Goal: Task Accomplishment & Management: Complete application form

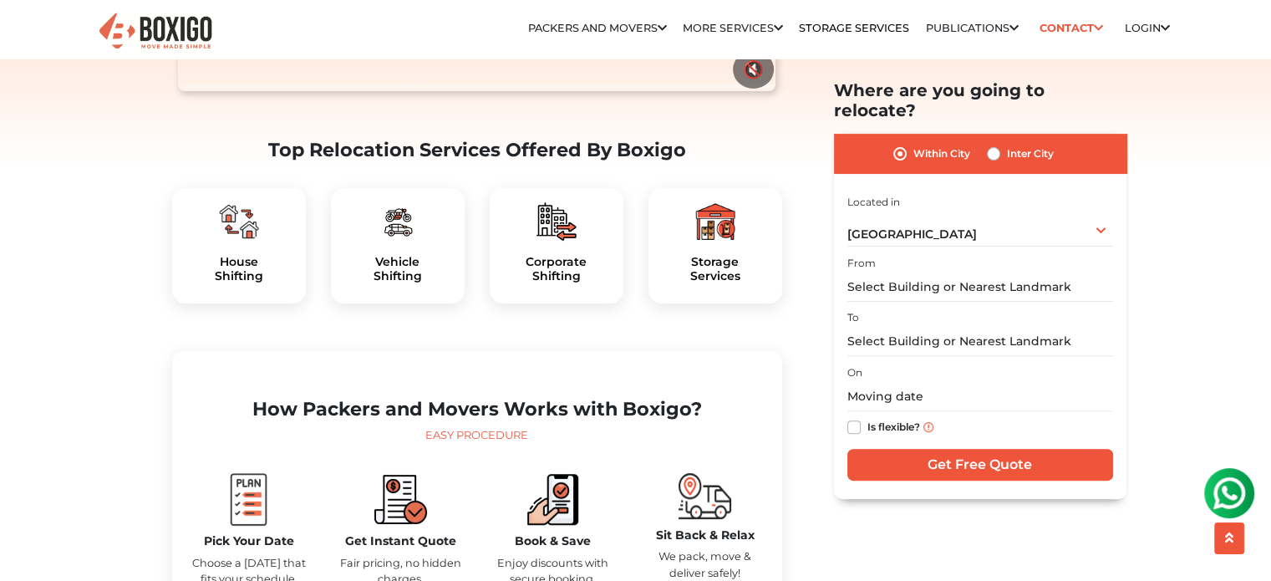
click at [254, 280] on div "House Shifting" at bounding box center [239, 245] width 134 height 115
click at [239, 242] on img at bounding box center [239, 221] width 40 height 40
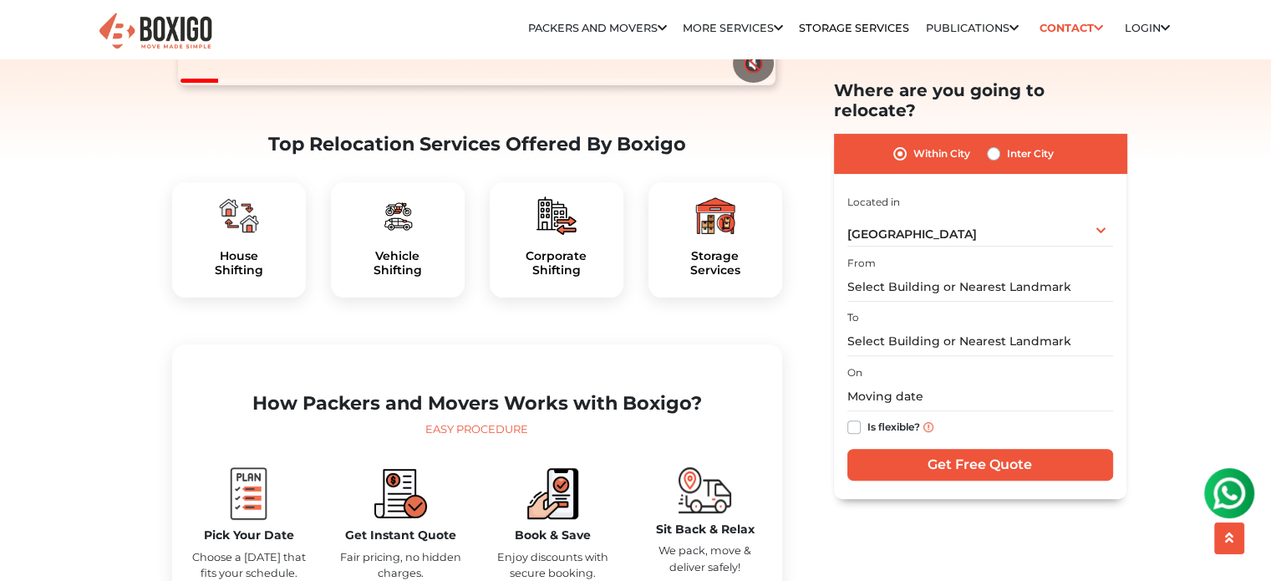
scroll to position [468, 0]
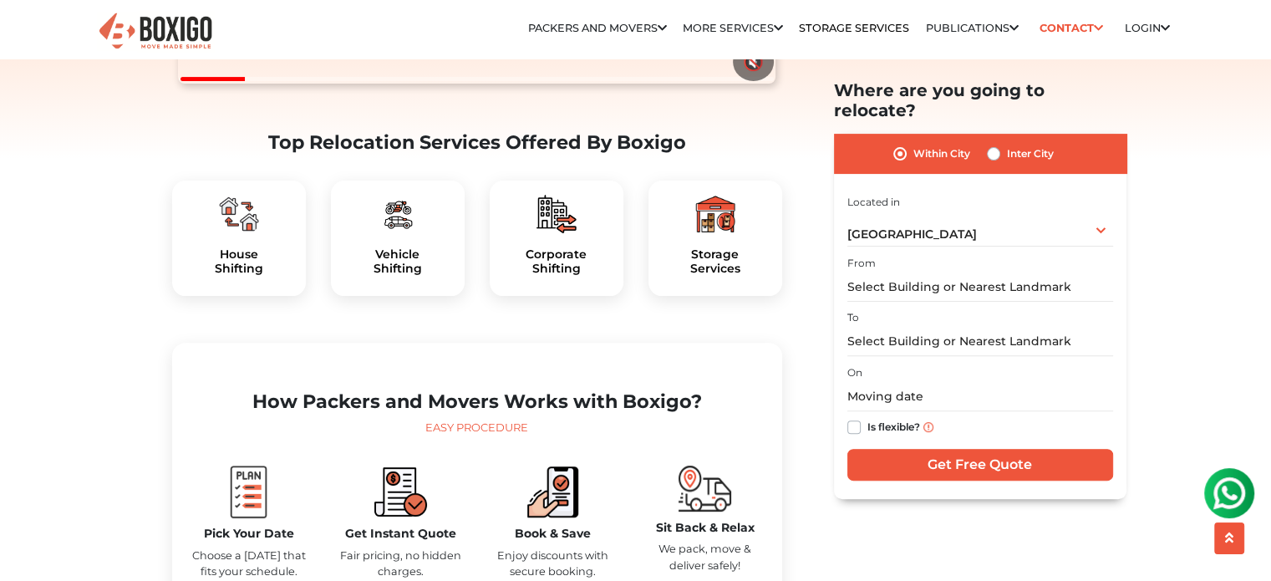
click at [240, 234] on img at bounding box center [239, 214] width 40 height 40
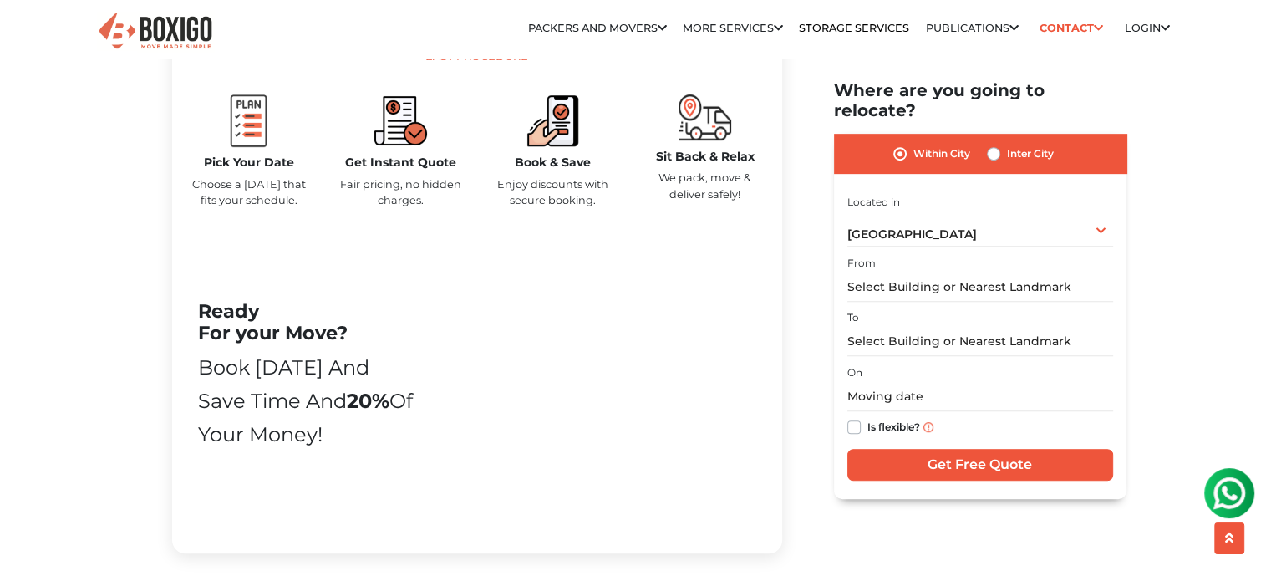
scroll to position [898, 0]
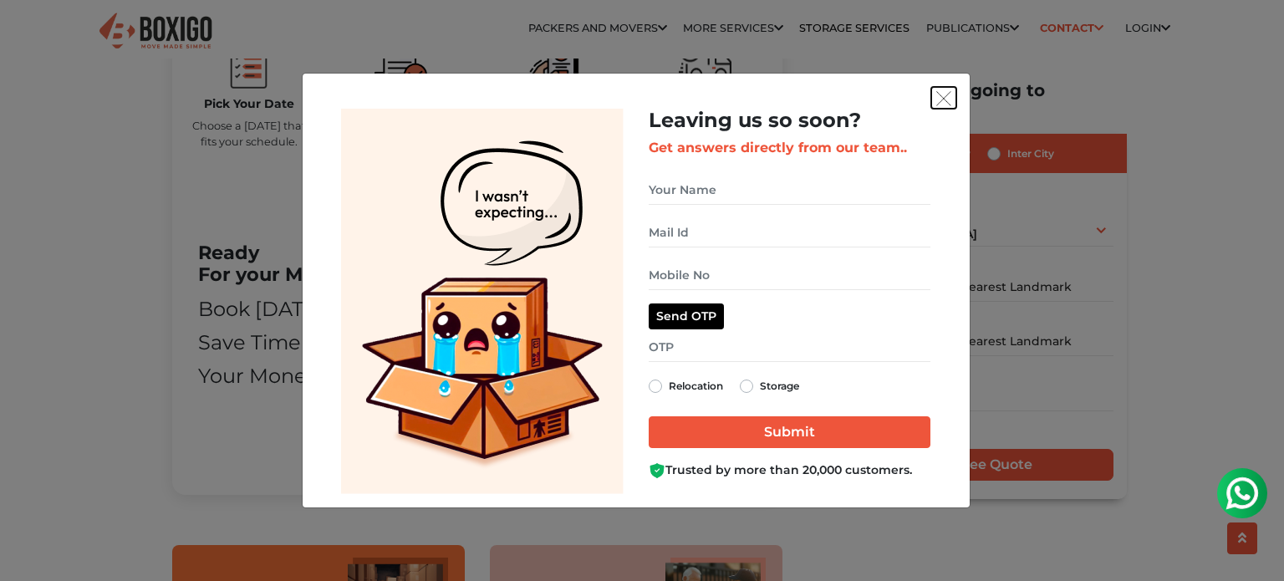
click at [949, 100] on img "get free quote dialog" at bounding box center [943, 98] width 15 height 15
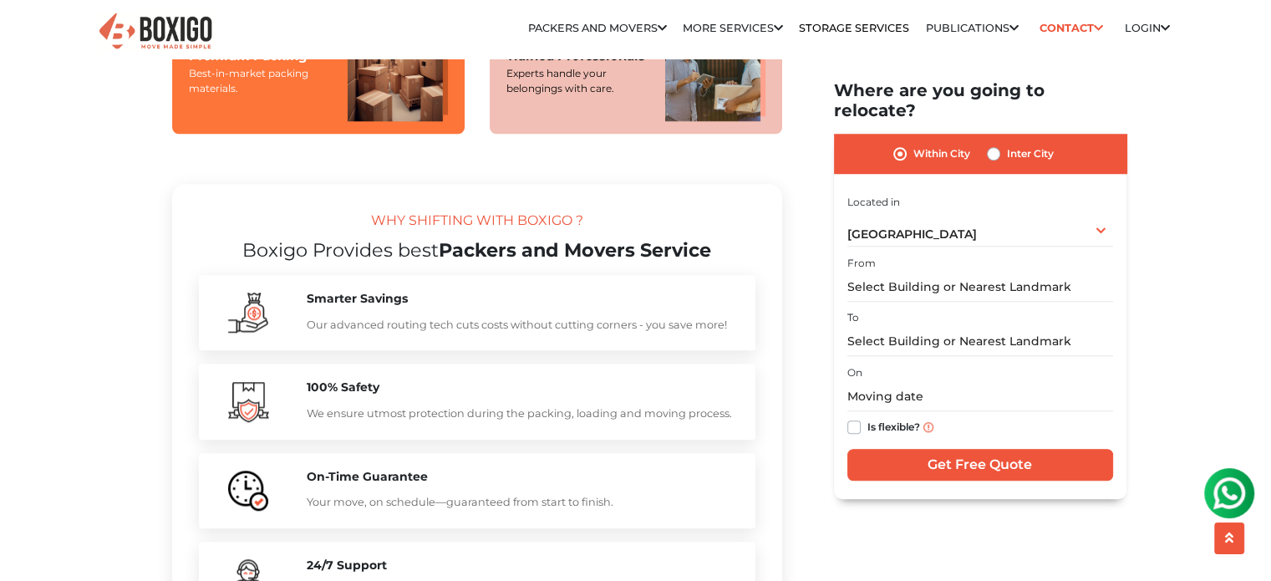
scroll to position [1436, 0]
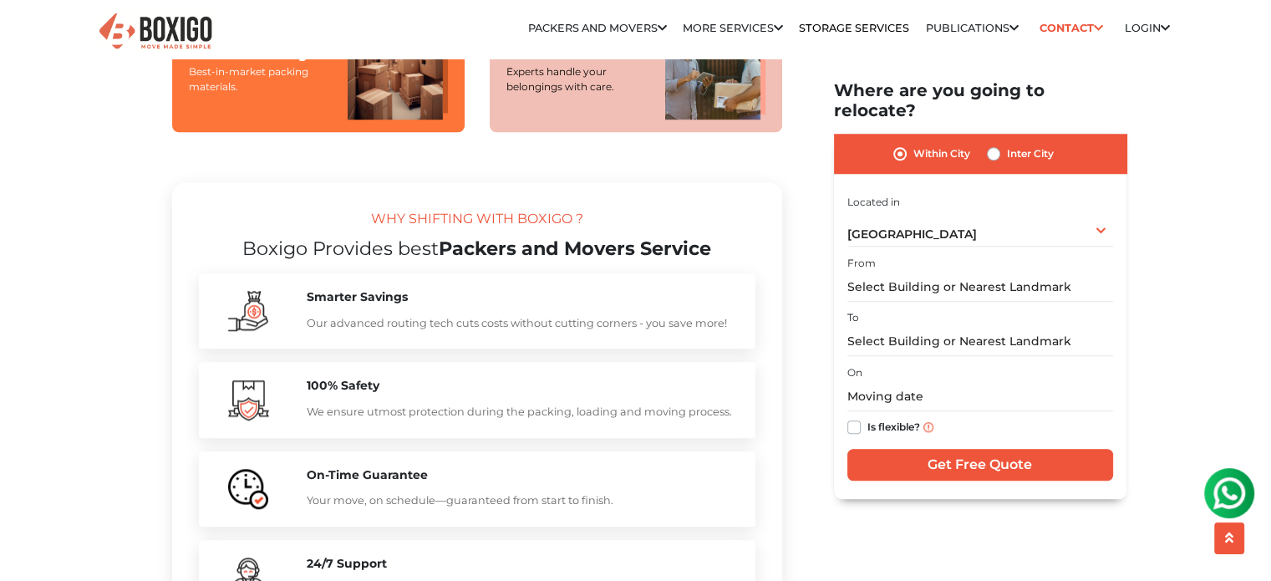
click at [1007, 144] on label "Inter City" at bounding box center [1030, 154] width 47 height 20
click at [990, 144] on input "Inter City" at bounding box center [993, 152] width 13 height 17
radio input "true"
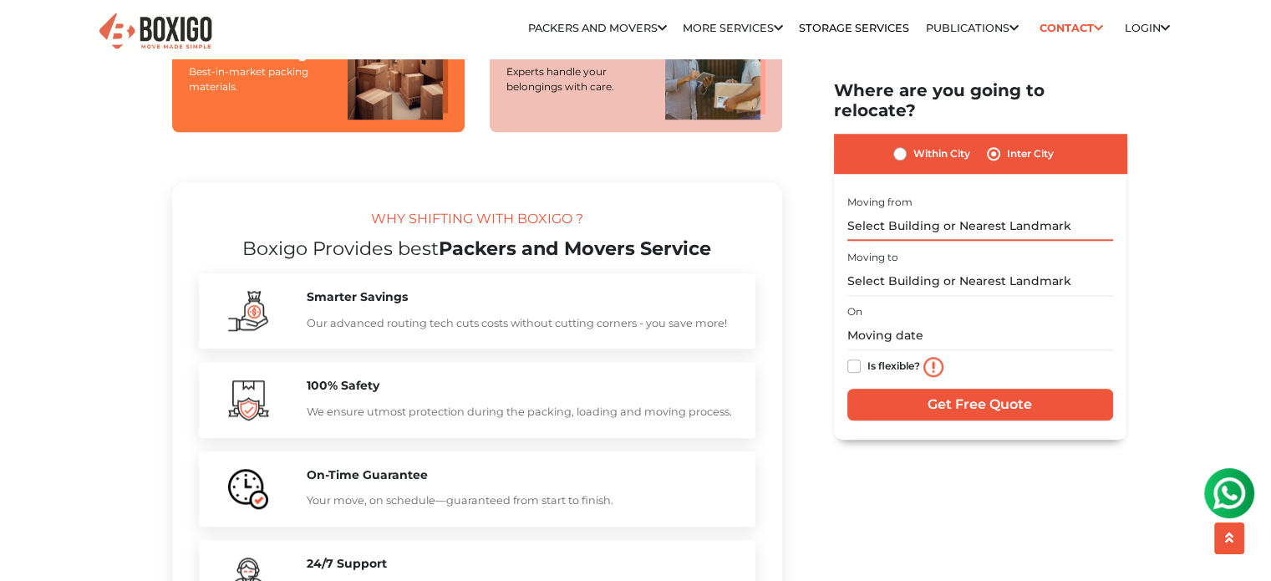
click at [1060, 211] on input "text" at bounding box center [980, 225] width 266 height 29
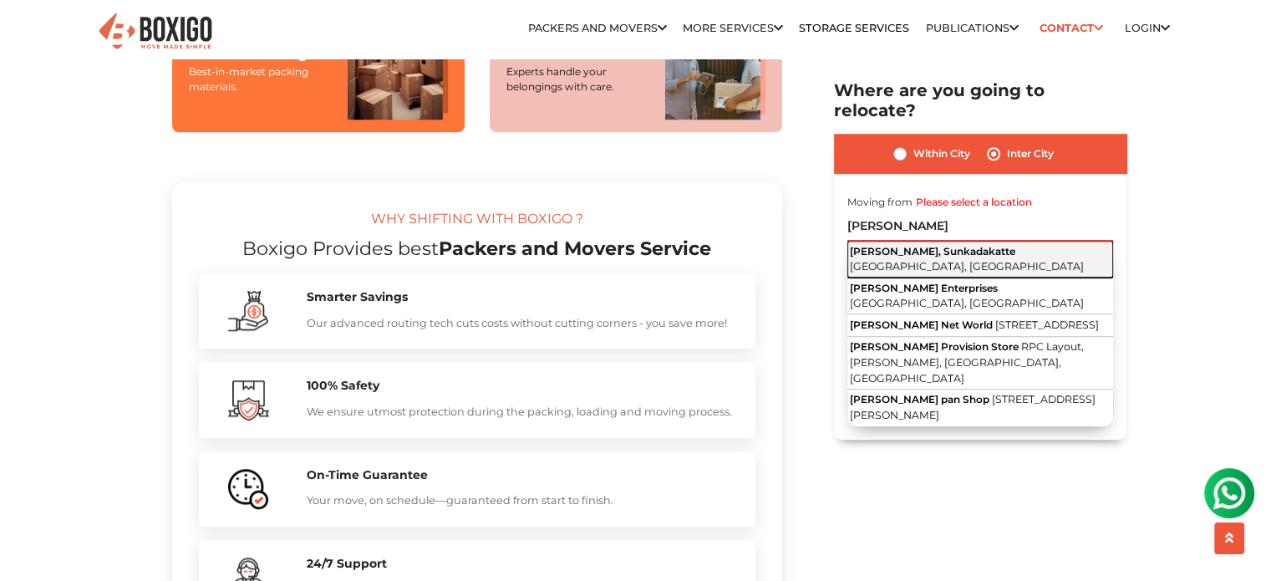
click at [1035, 260] on span "[GEOGRAPHIC_DATA], [GEOGRAPHIC_DATA]" at bounding box center [967, 266] width 234 height 13
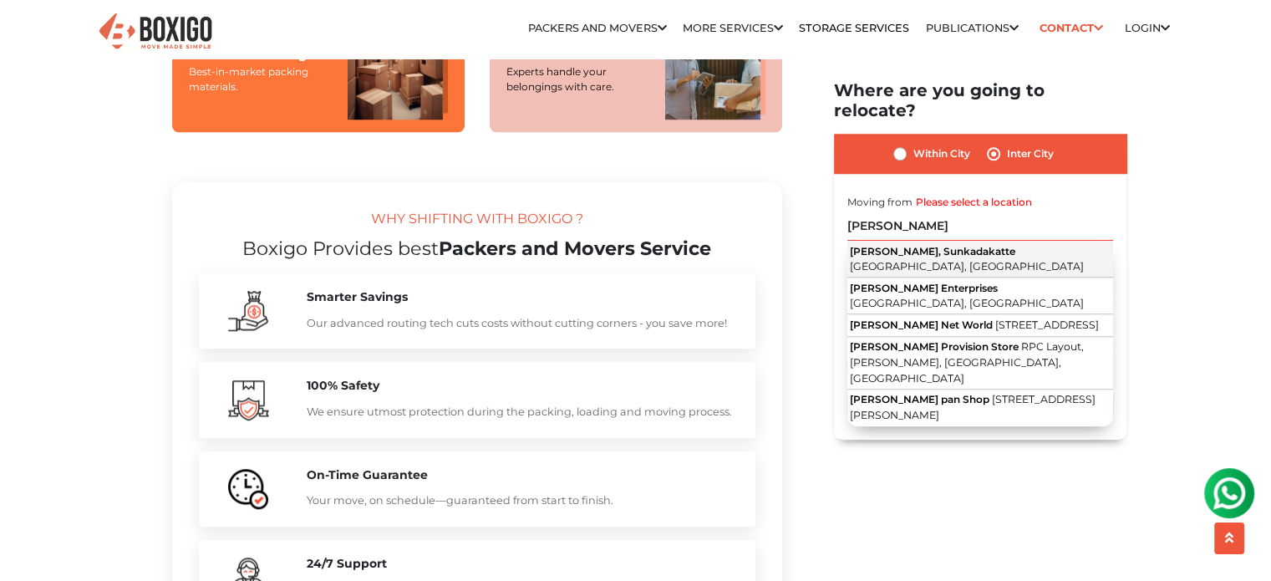
type input "[PERSON_NAME], Sunkadakatte, [GEOGRAPHIC_DATA], [GEOGRAPHIC_DATA]"
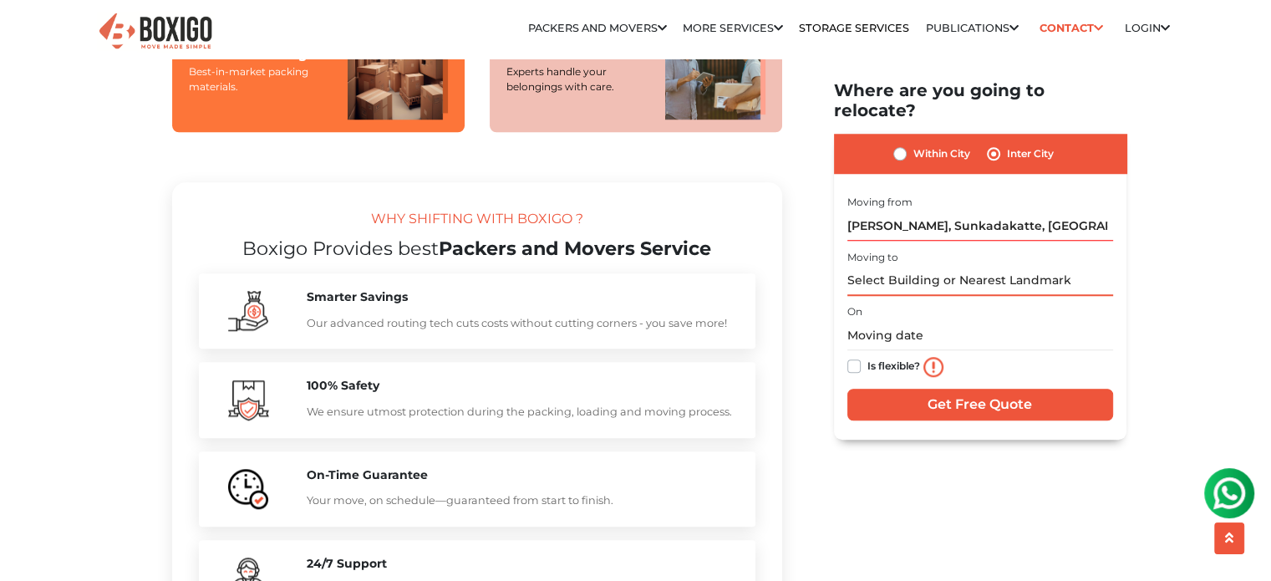
click at [967, 267] on input "text" at bounding box center [980, 281] width 266 height 29
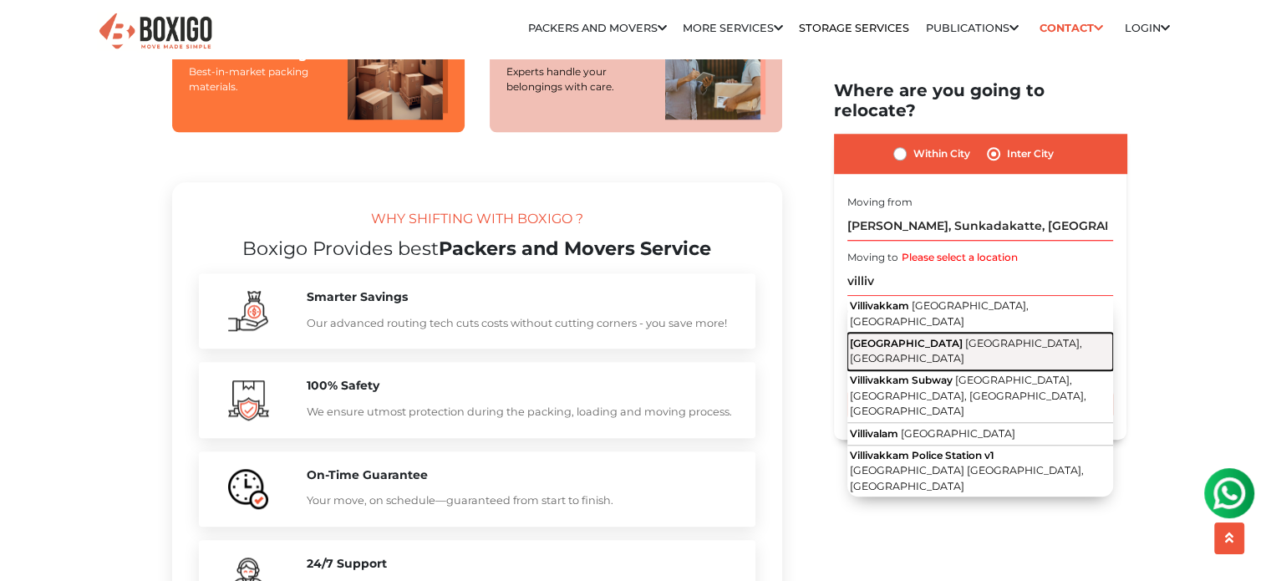
click at [950, 337] on span "[GEOGRAPHIC_DATA]" at bounding box center [906, 343] width 113 height 13
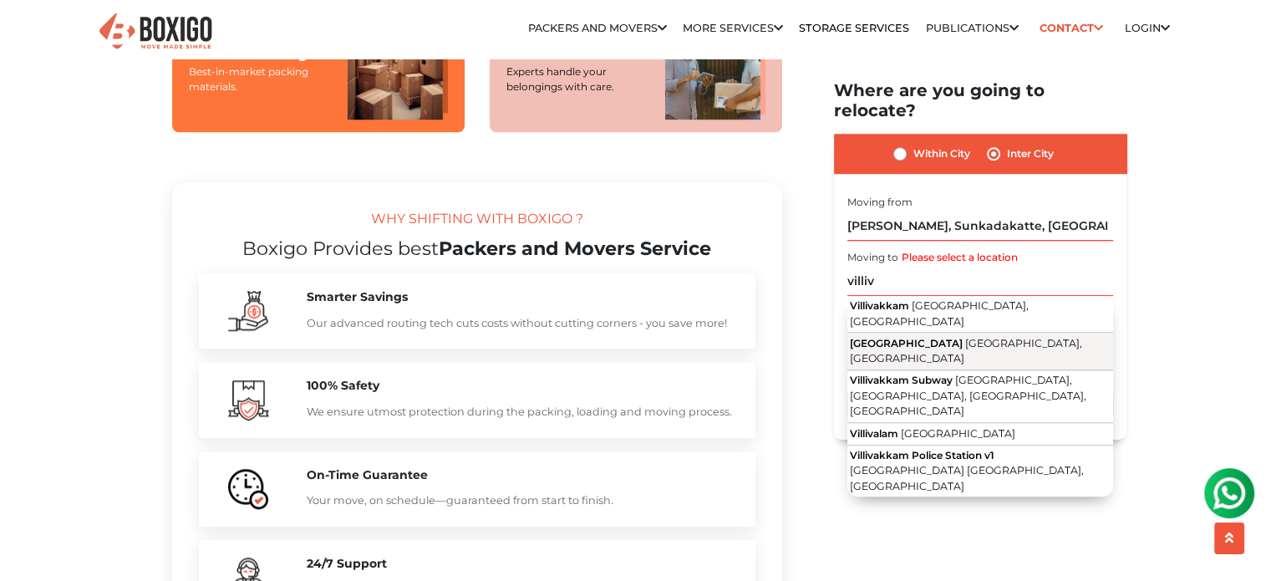
type input "[GEOGRAPHIC_DATA], [GEOGRAPHIC_DATA], [GEOGRAPHIC_DATA]"
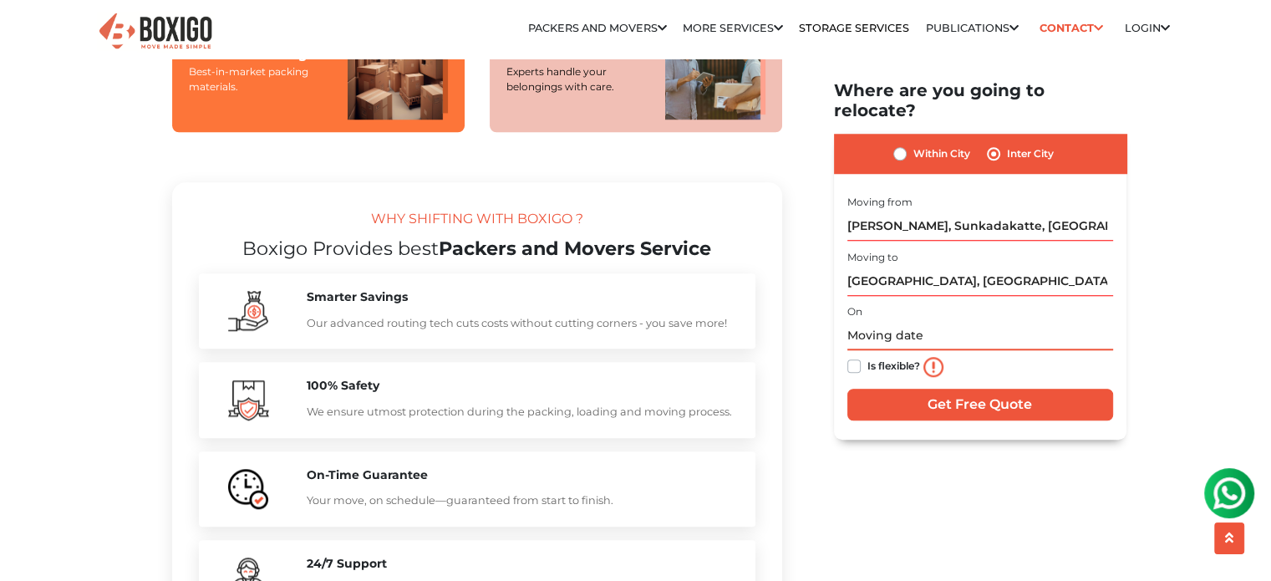
click at [907, 321] on input "text" at bounding box center [980, 335] width 266 height 29
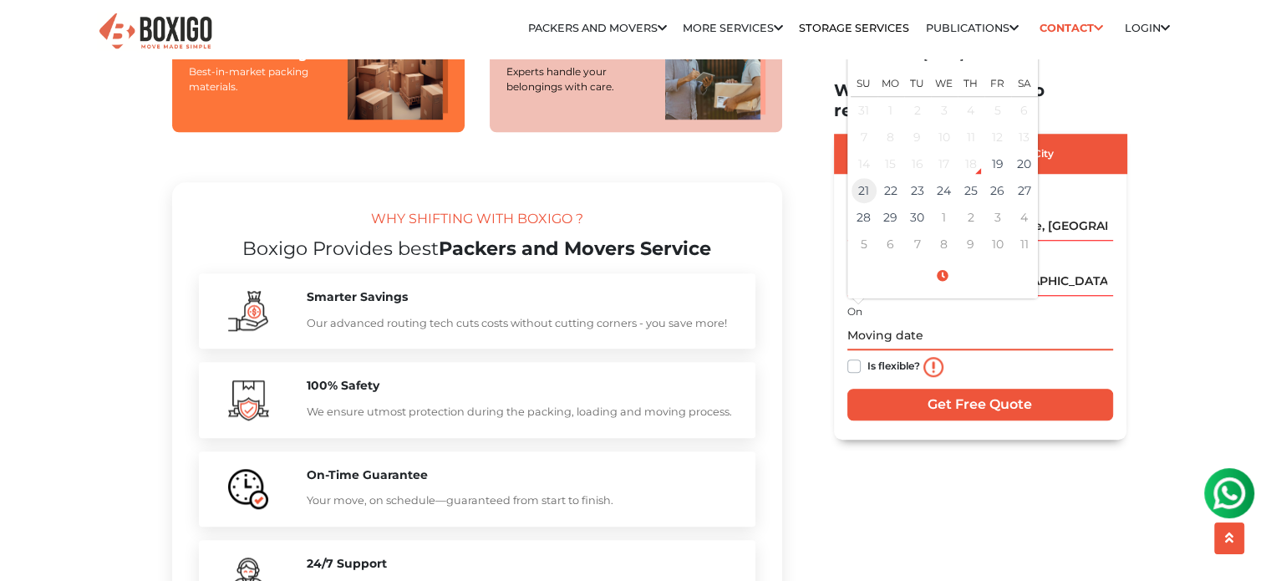
click at [866, 177] on td "21" at bounding box center [864, 190] width 27 height 27
click at [944, 262] on span at bounding box center [943, 276] width 184 height 29
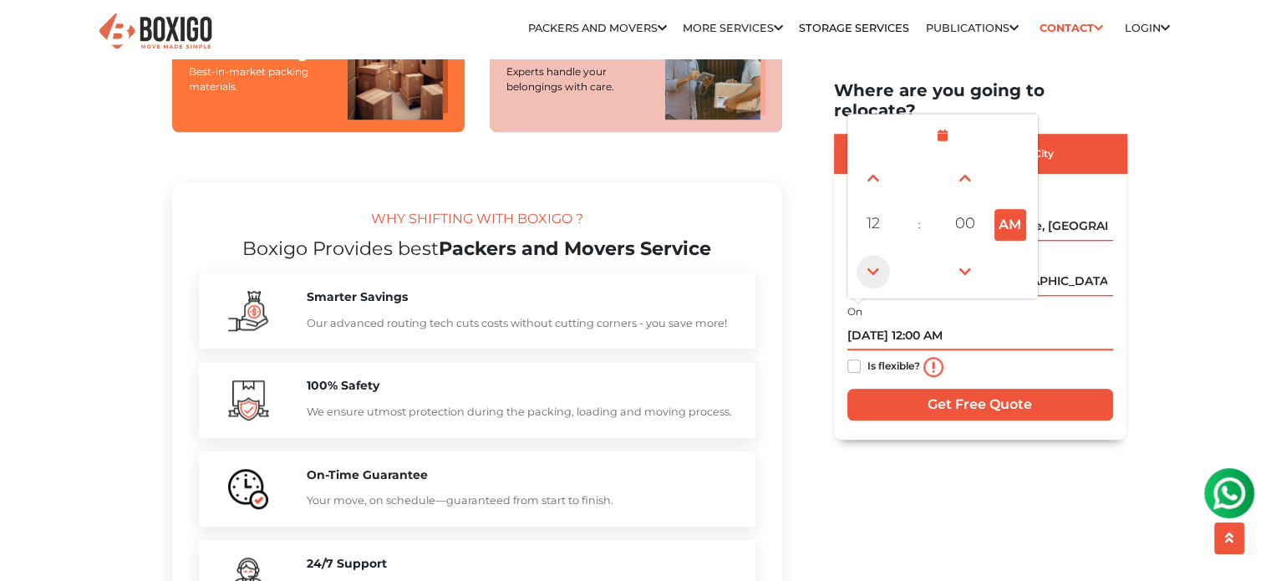
click at [869, 255] on span at bounding box center [873, 271] width 33 height 33
click at [873, 161] on span at bounding box center [873, 177] width 33 height 33
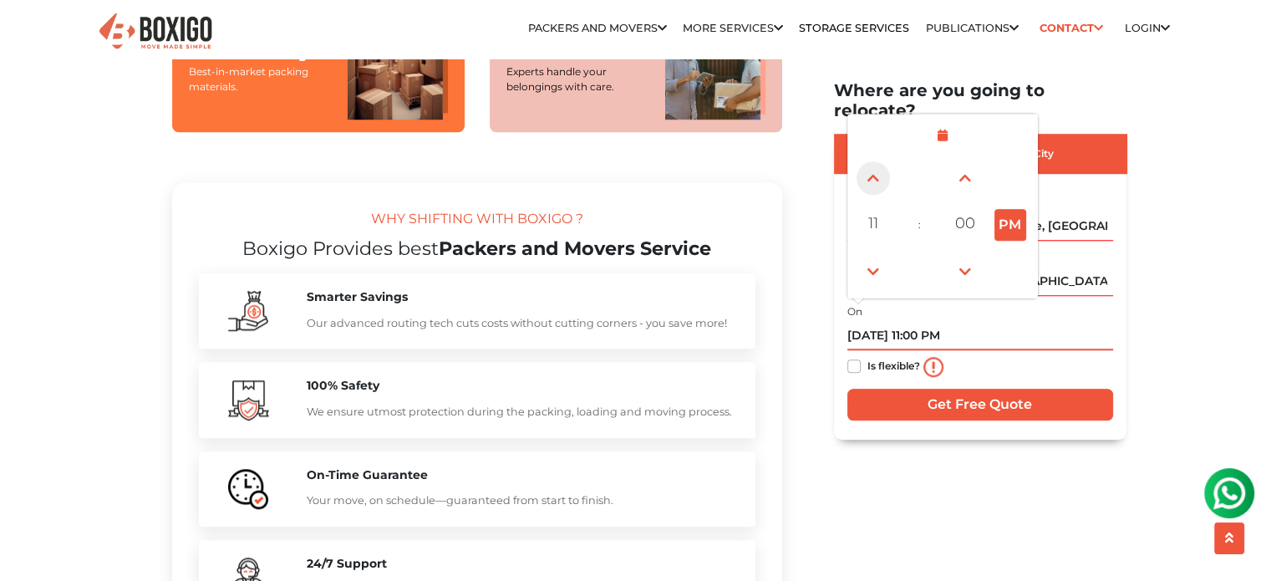
click at [873, 161] on span at bounding box center [873, 177] width 33 height 33
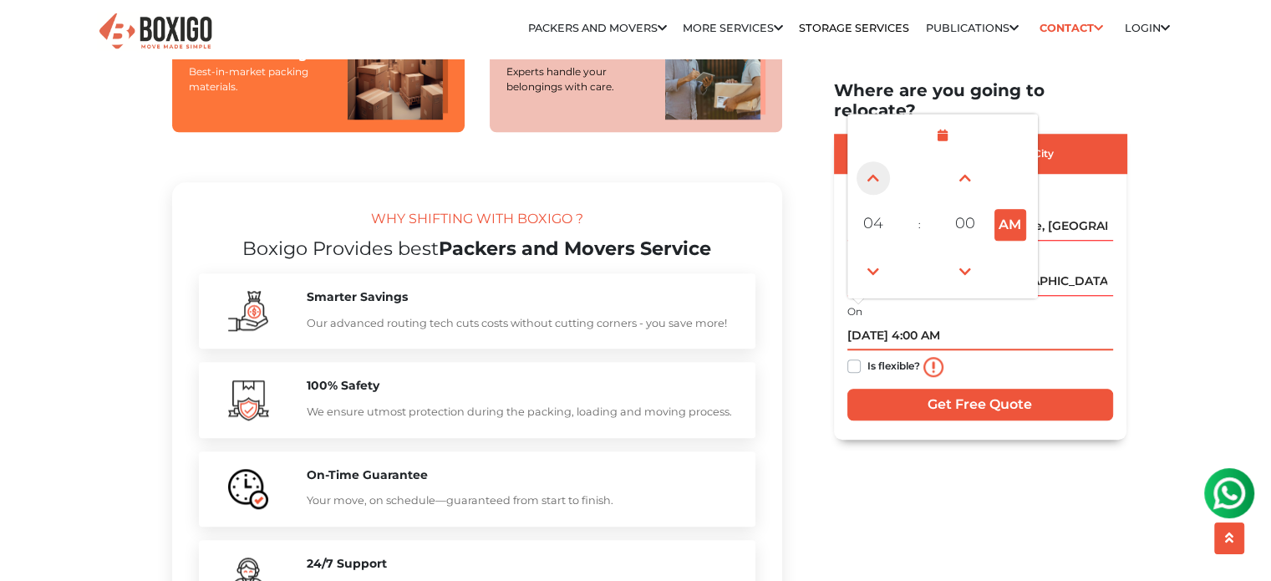
click at [873, 161] on span at bounding box center [873, 177] width 33 height 33
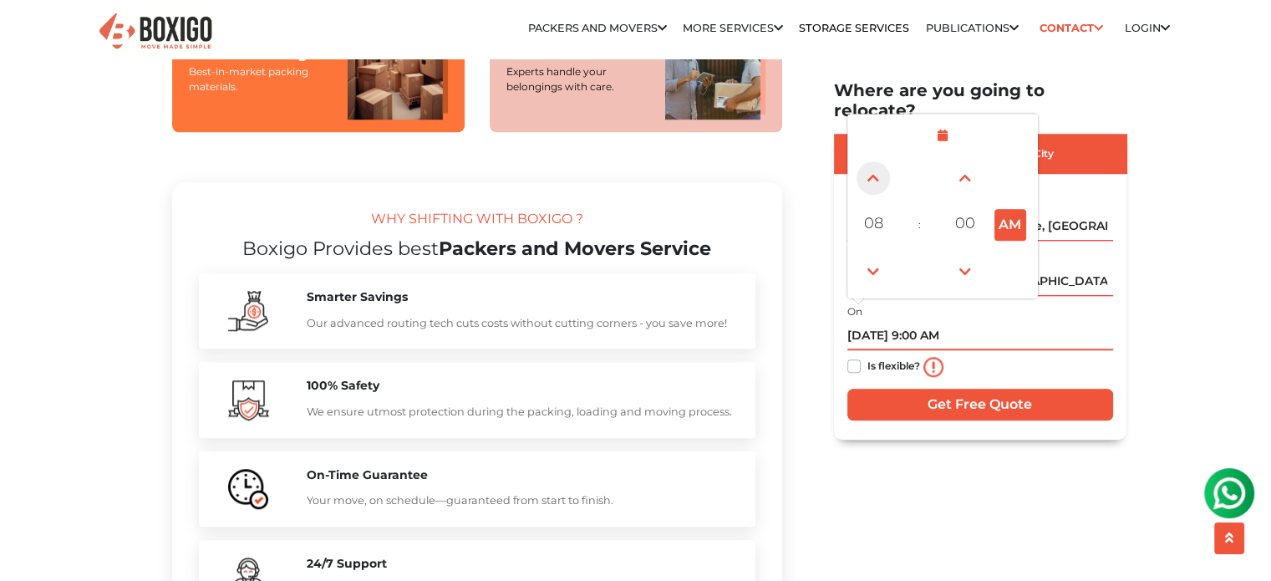
click at [873, 161] on span at bounding box center [873, 177] width 33 height 33
click at [1031, 321] on input "[DATE] 10:00 AM" at bounding box center [980, 335] width 266 height 29
click at [1004, 209] on button "AM" at bounding box center [1011, 225] width 32 height 32
click at [1010, 213] on button "PM" at bounding box center [1011, 225] width 32 height 32
type input "[DATE] 10:00 AM"
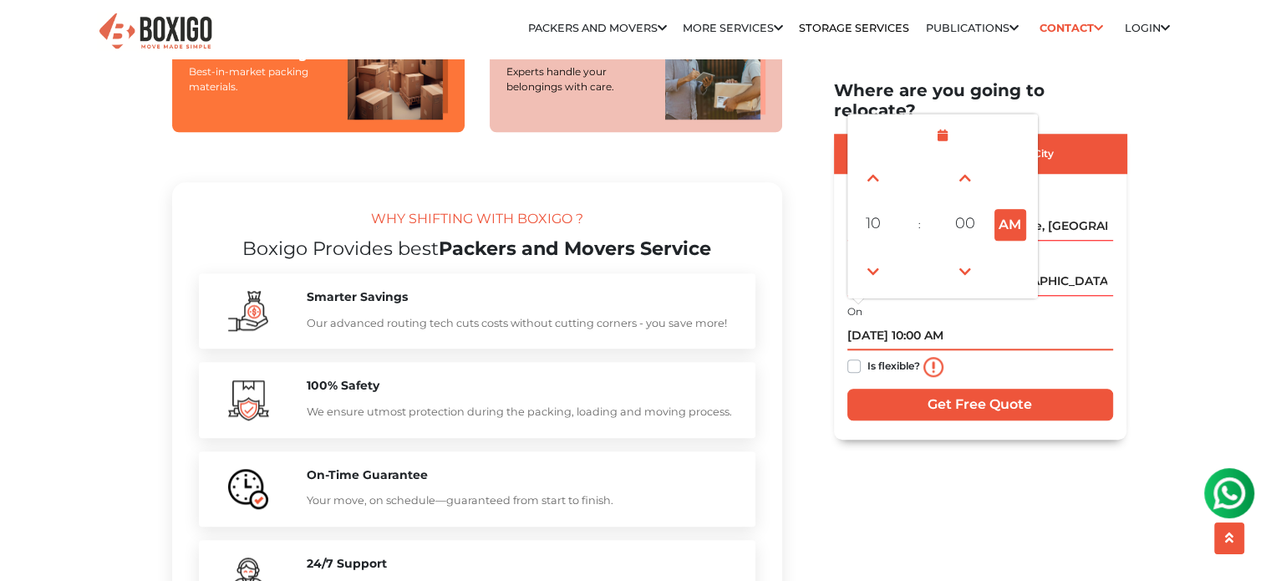
click at [996, 321] on input "[DATE] 10:00 AM" at bounding box center [980, 335] width 266 height 29
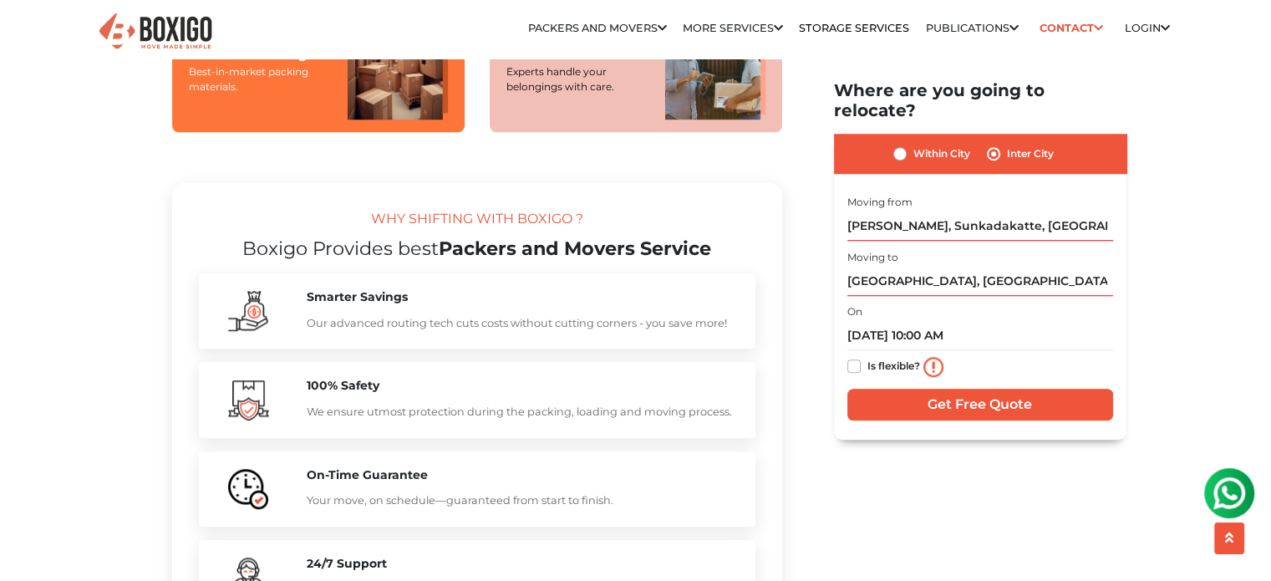
drag, startPoint x: 1147, startPoint y: 345, endPoint x: 1036, endPoint y: 374, distance: 114.1
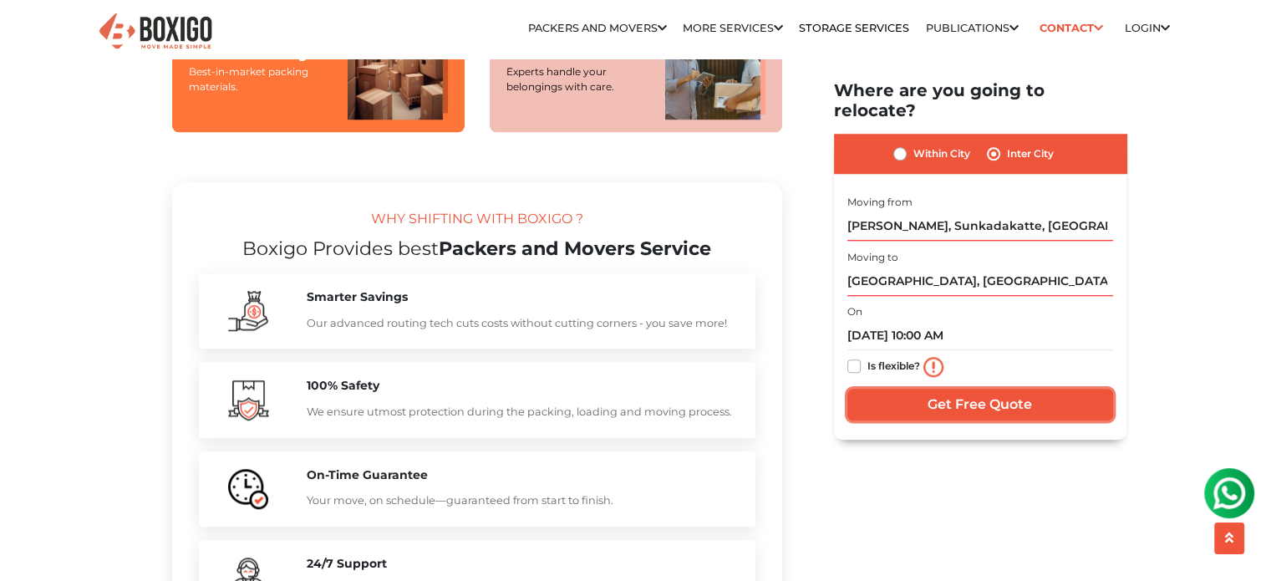
click at [1036, 389] on input "Get Free Quote" at bounding box center [980, 405] width 266 height 32
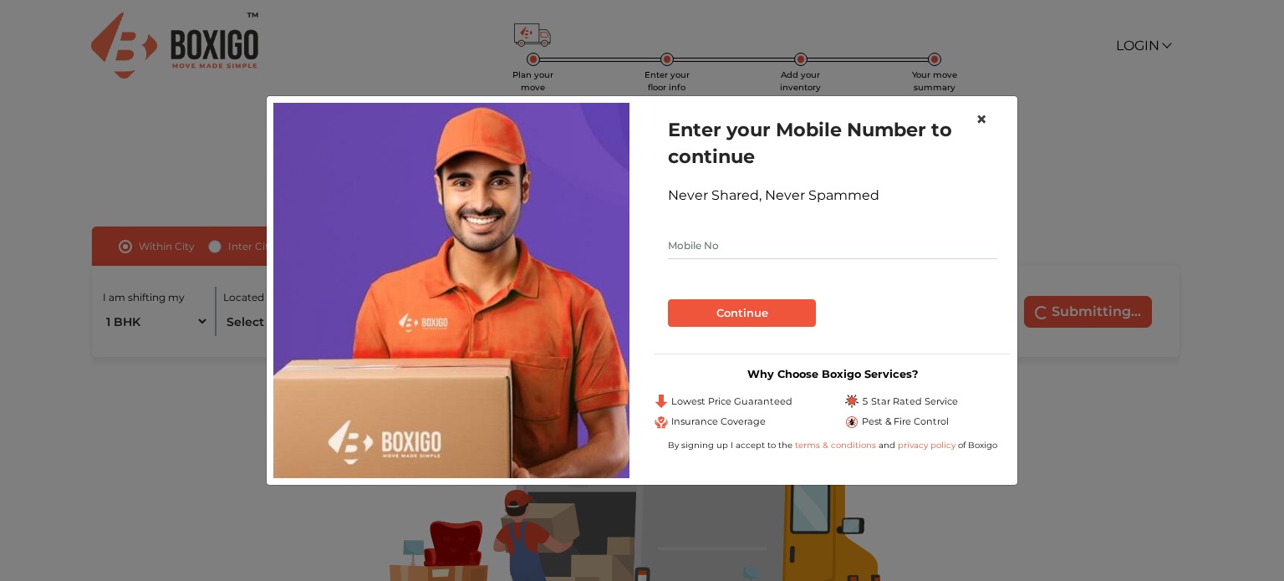
click at [990, 120] on button "×" at bounding box center [981, 119] width 38 height 47
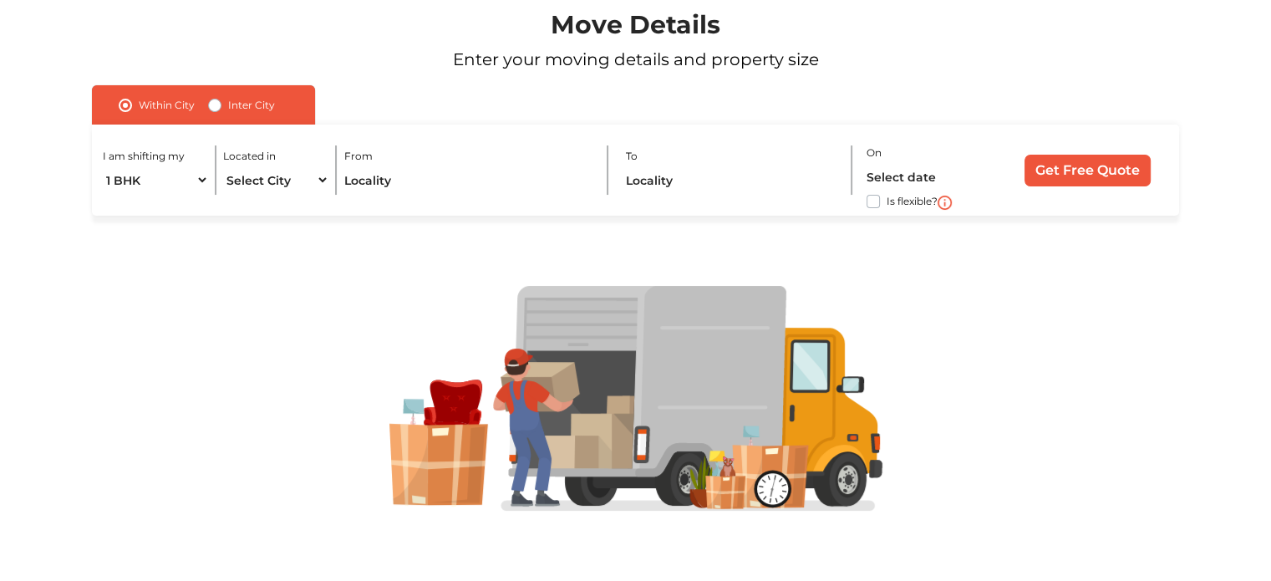
scroll to position [142, 0]
